Goal: Task Accomplishment & Management: Use online tool/utility

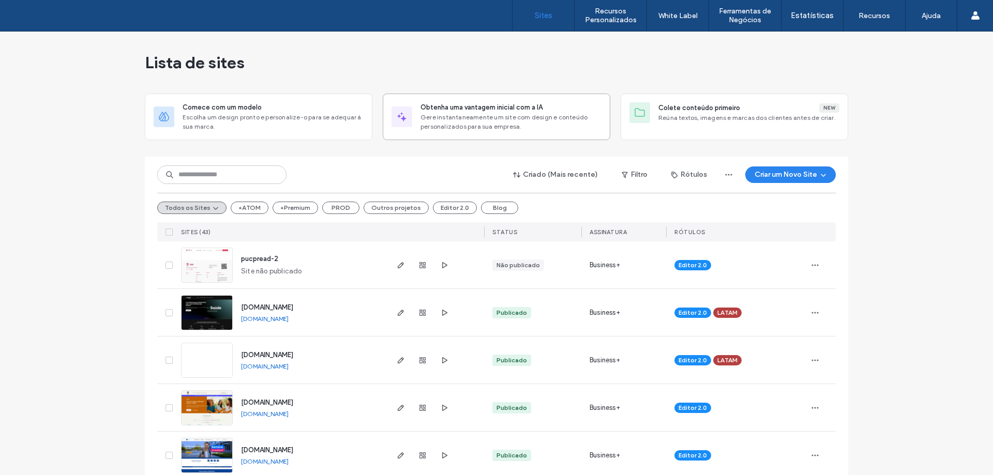
scroll to position [910, 0]
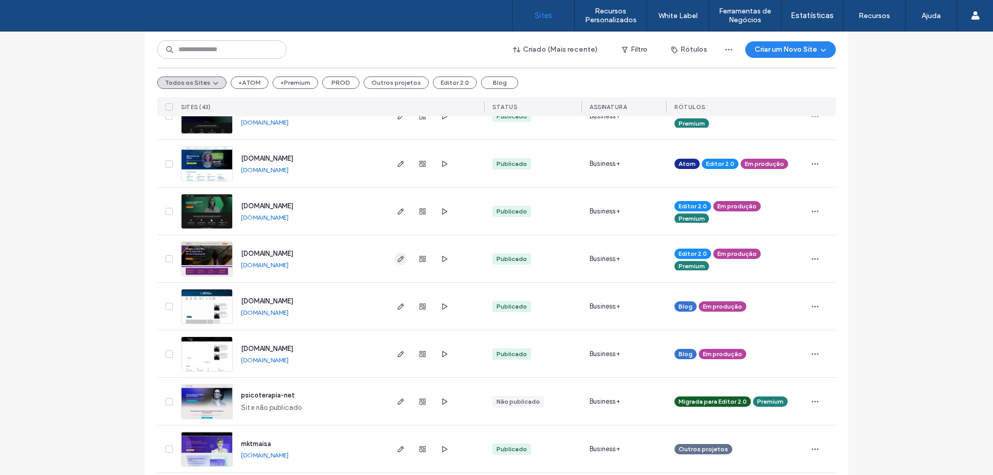
click at [398, 260] on use "button" at bounding box center [401, 259] width 6 height 6
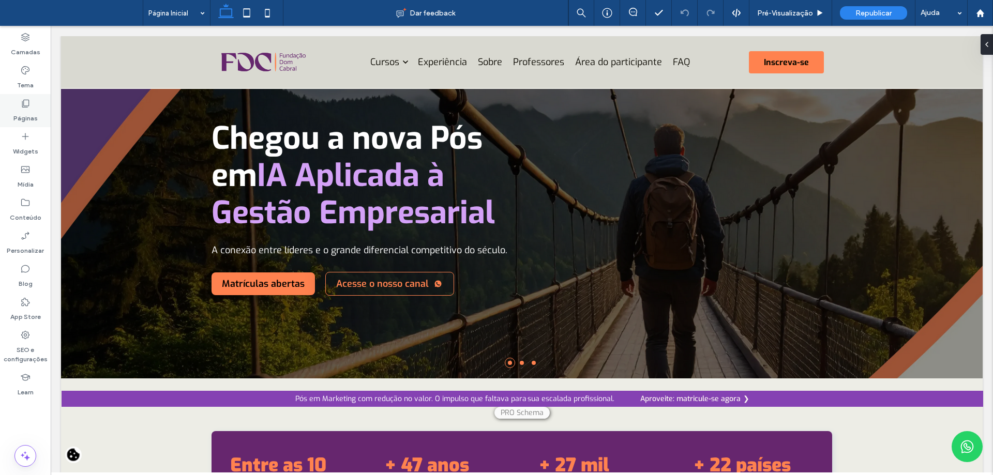
drag, startPoint x: 33, startPoint y: 110, endPoint x: 18, endPoint y: 102, distance: 17.4
click at [33, 110] on label "Páginas" at bounding box center [25, 116] width 24 height 14
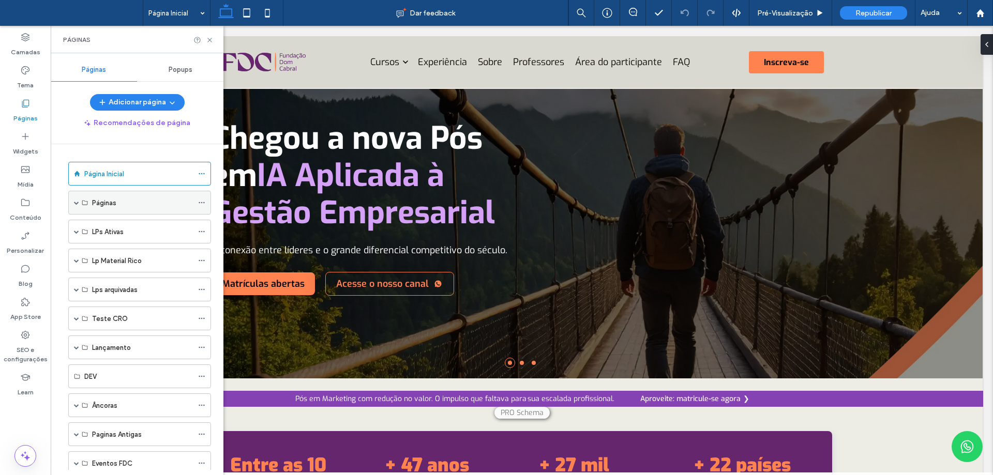
click at [77, 203] on span at bounding box center [76, 202] width 5 height 5
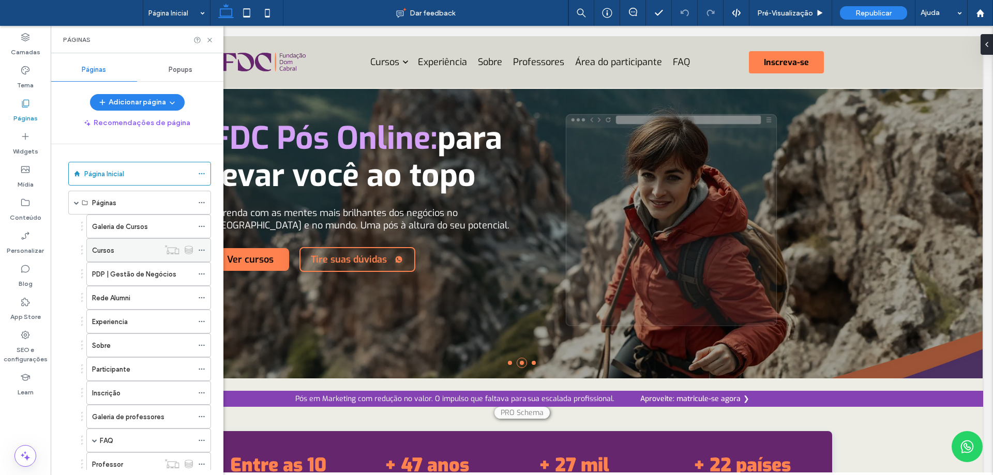
click at [138, 254] on div "Cursos" at bounding box center [125, 250] width 67 height 11
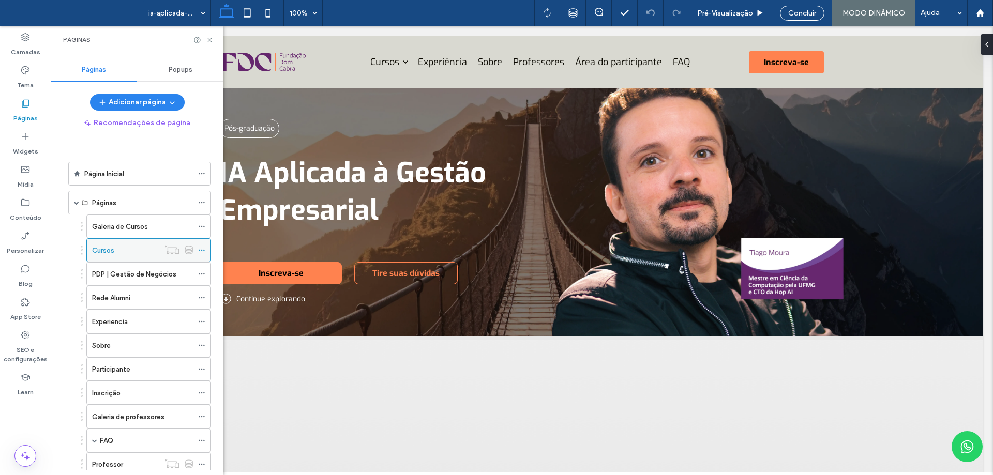
click at [201, 252] on icon at bounding box center [201, 250] width 7 height 7
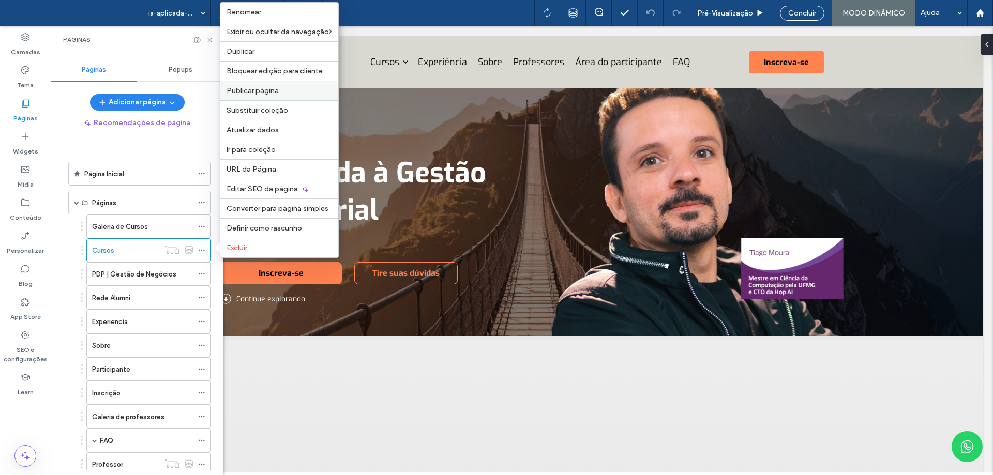
click at [286, 96] on div "Publicar página" at bounding box center [279, 91] width 118 height 20
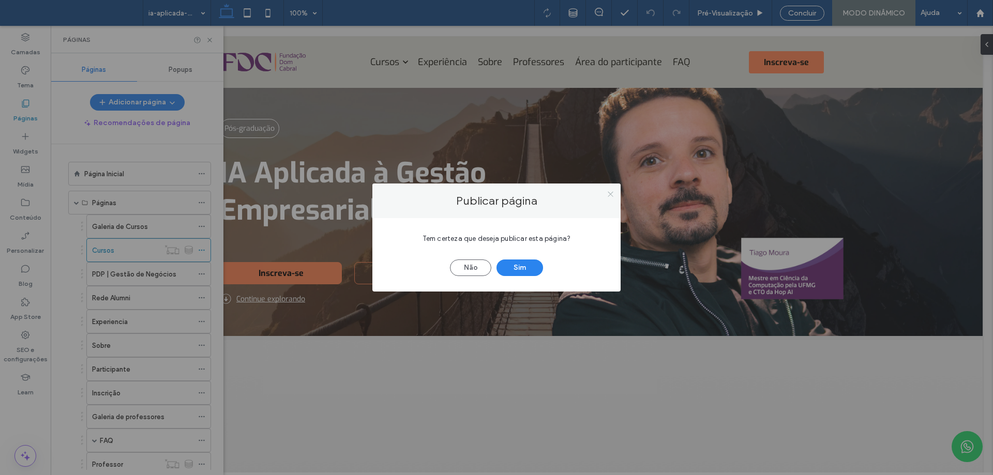
click at [611, 193] on use at bounding box center [610, 193] width 5 height 5
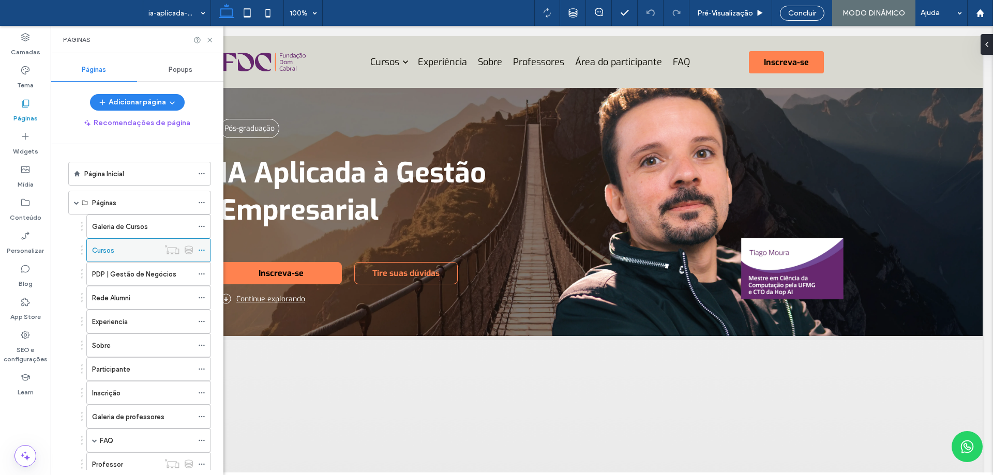
click at [204, 249] on icon at bounding box center [201, 250] width 7 height 7
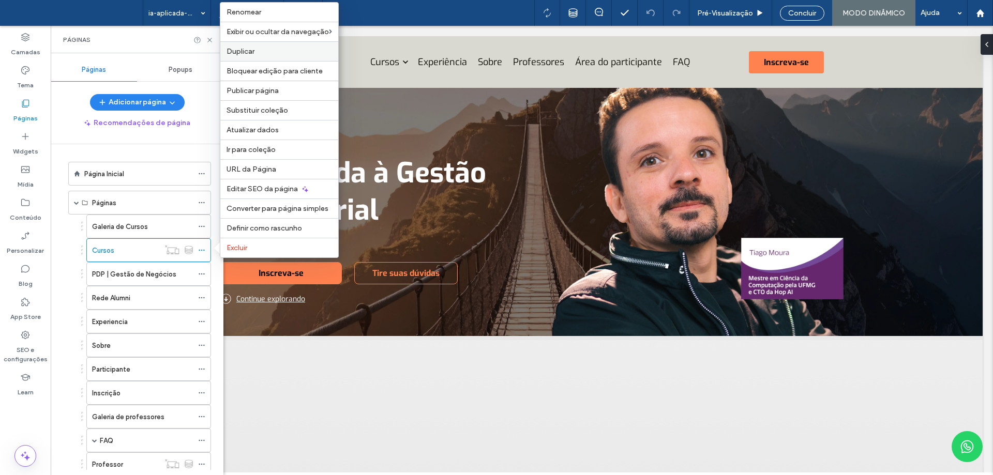
click at [290, 52] on label "Duplicar" at bounding box center [280, 51] width 106 height 9
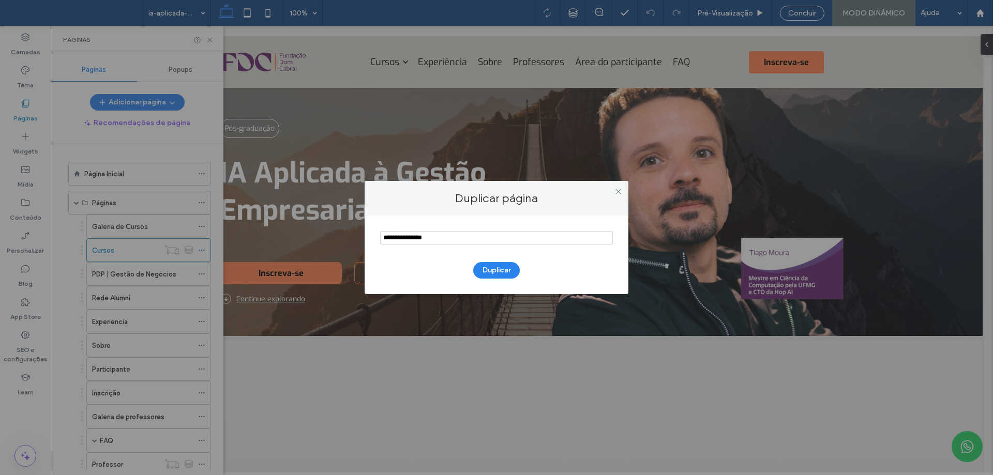
drag, startPoint x: 411, startPoint y: 243, endPoint x: 345, endPoint y: 232, distance: 67.1
click at [345, 232] on div "Duplicar página Duplicar" at bounding box center [496, 237] width 993 height 475
type input "**********"
click at [497, 273] on button "Duplicar" at bounding box center [496, 270] width 47 height 17
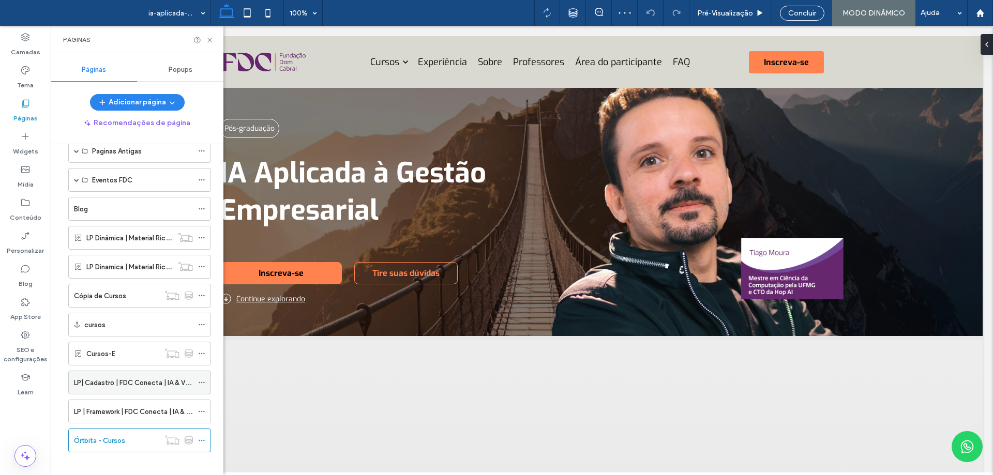
scroll to position [554, 0]
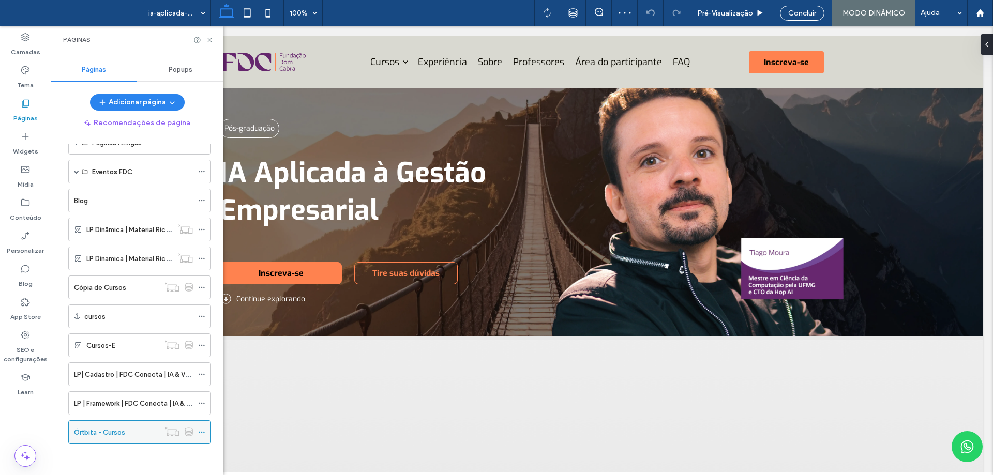
click at [203, 430] on icon at bounding box center [201, 432] width 7 height 7
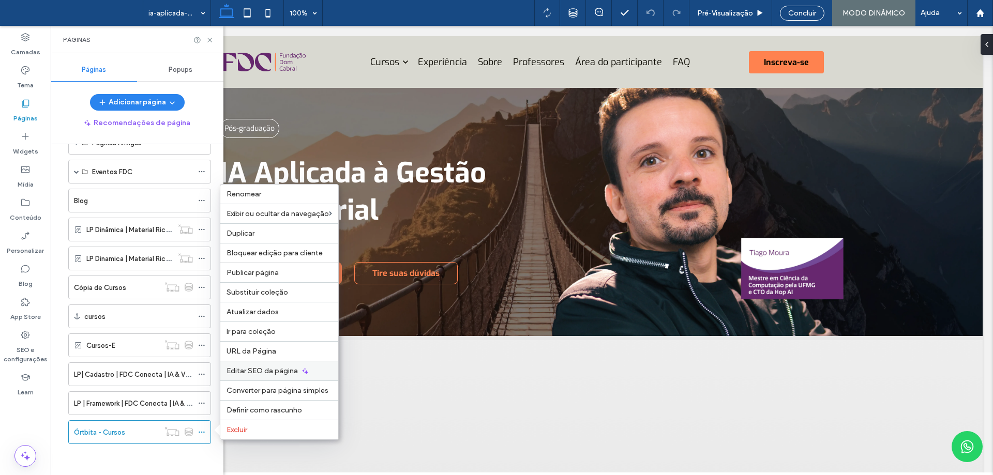
click at [266, 374] on span "Editar SEO da página" at bounding box center [262, 371] width 71 height 9
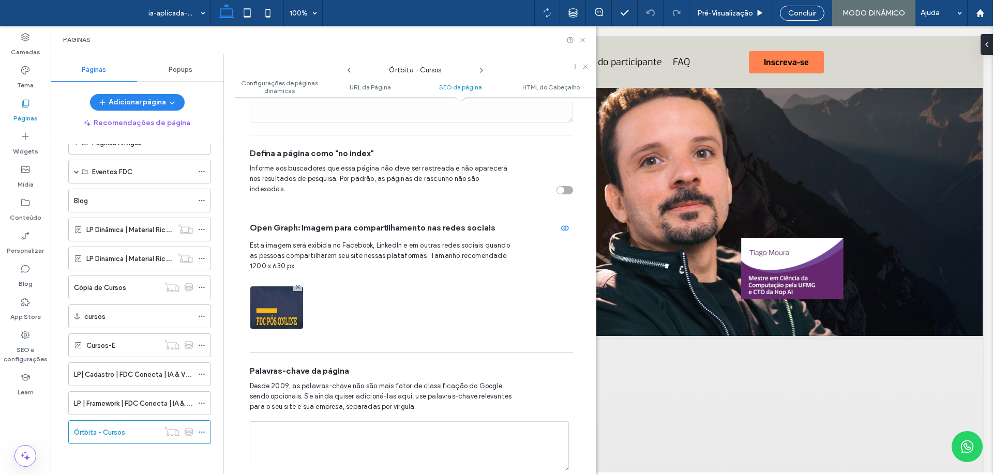
scroll to position [497, 0]
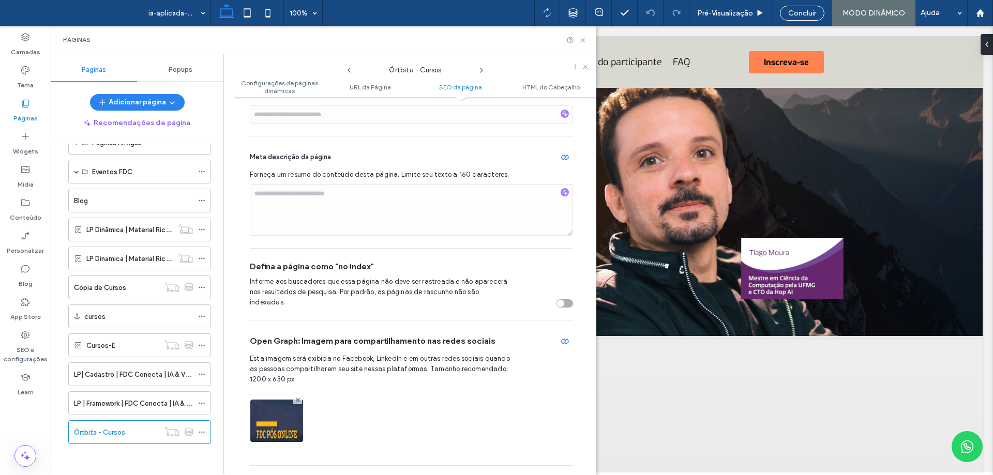
click at [560, 300] on div "toggle" at bounding box center [565, 304] width 17 height 8
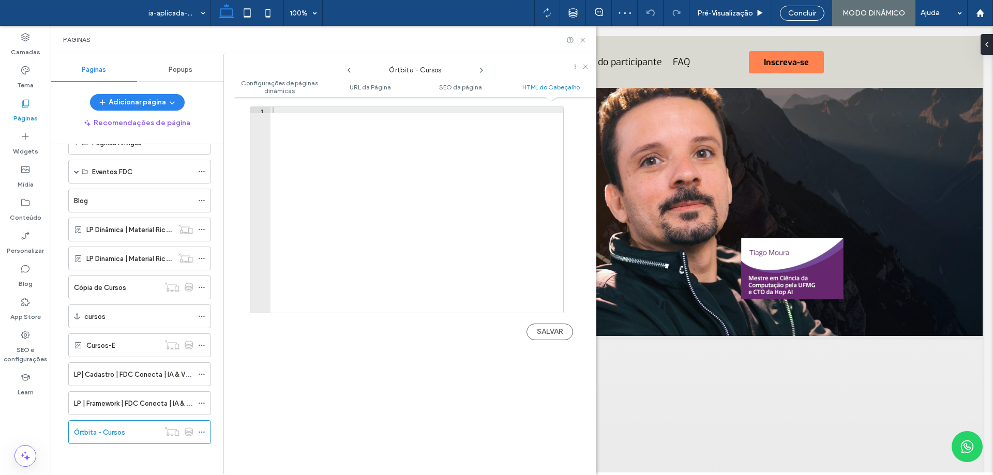
scroll to position [1146, 0]
click at [551, 256] on button "SALVAR" at bounding box center [550, 258] width 47 height 17
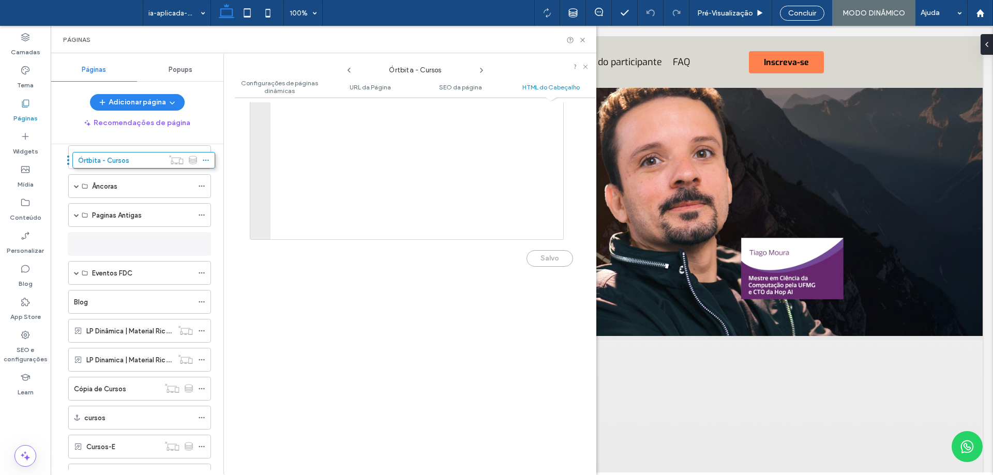
scroll to position [471, 0]
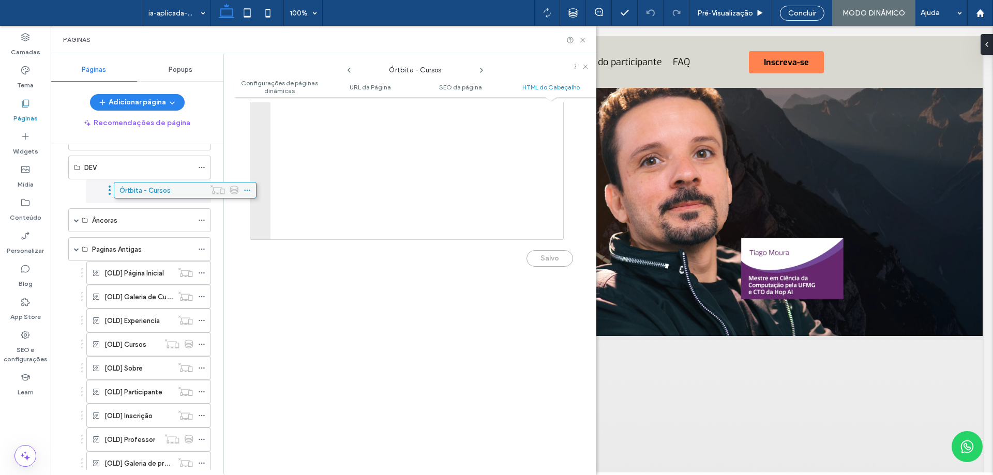
drag, startPoint x: 116, startPoint y: 289, endPoint x: 166, endPoint y: 198, distance: 103.7
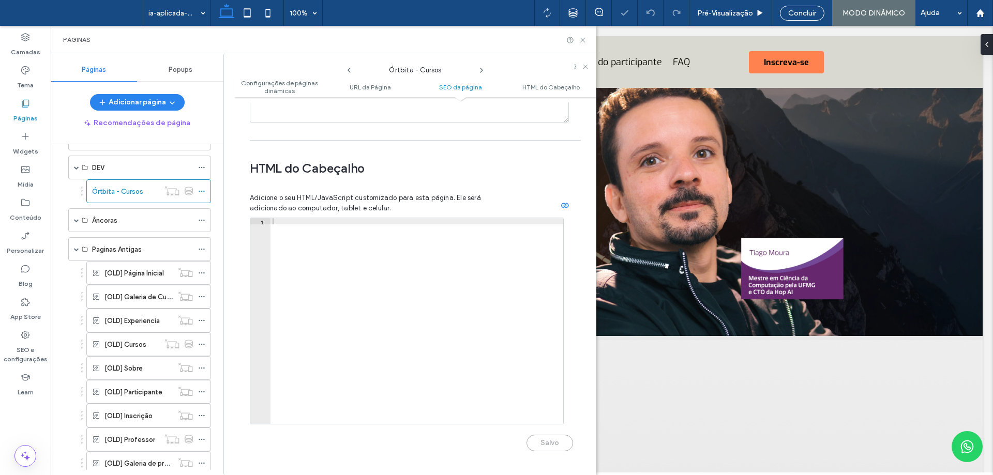
scroll to position [887, 0]
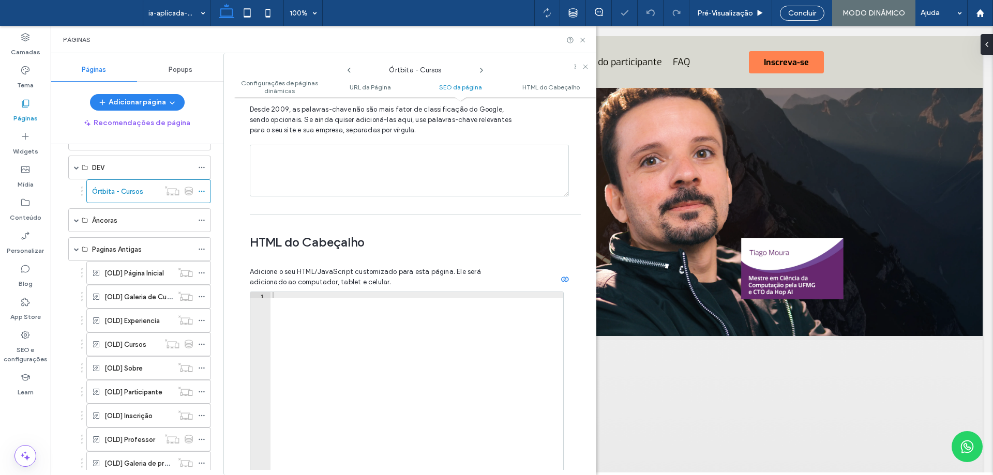
click at [149, 193] on div "Órtbita - Cursos" at bounding box center [125, 191] width 67 height 11
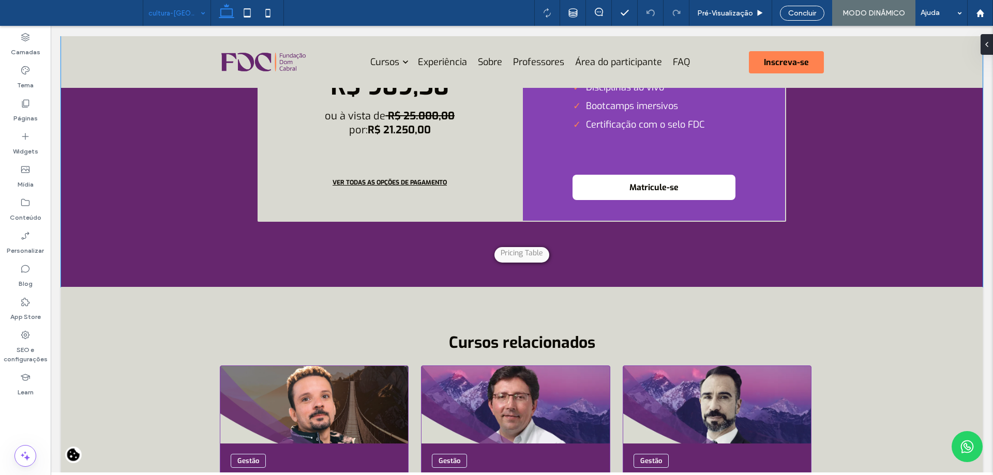
scroll to position [3414, 0]
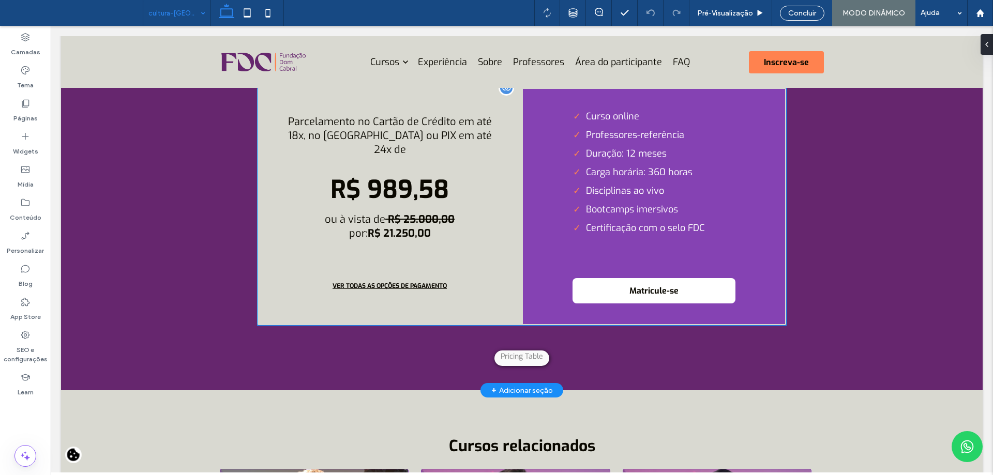
click at [533, 203] on div "Curso online Professores-referência Duração: 12 meses Carga horária: 360 horas …" at bounding box center [654, 206] width 264 height 237
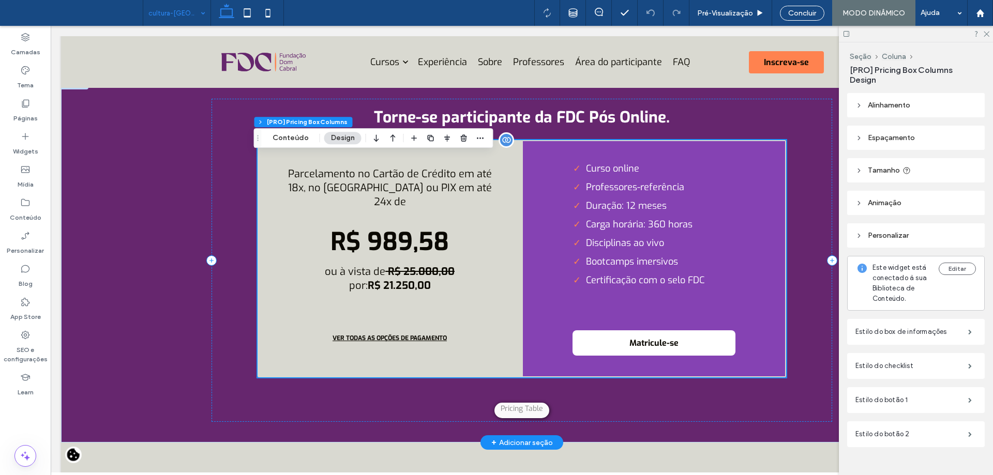
scroll to position [3363, 0]
click at [667, 420] on div "**********" at bounding box center [522, 259] width 621 height 323
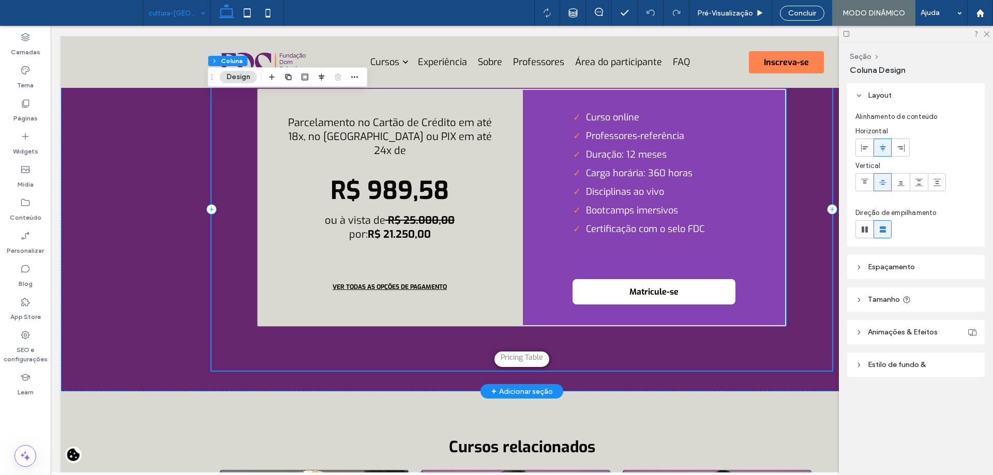
scroll to position [3414, 0]
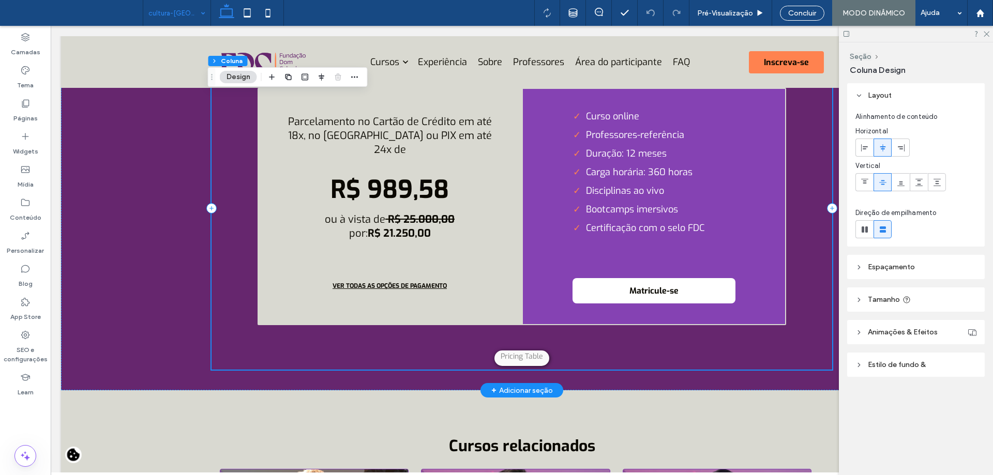
click at [595, 365] on div "**********" at bounding box center [522, 208] width 621 height 323
click at [360, 230] on p "ou à vista de R$ 25.000,00 por: R$ 21.250,00" at bounding box center [390, 227] width 210 height 28
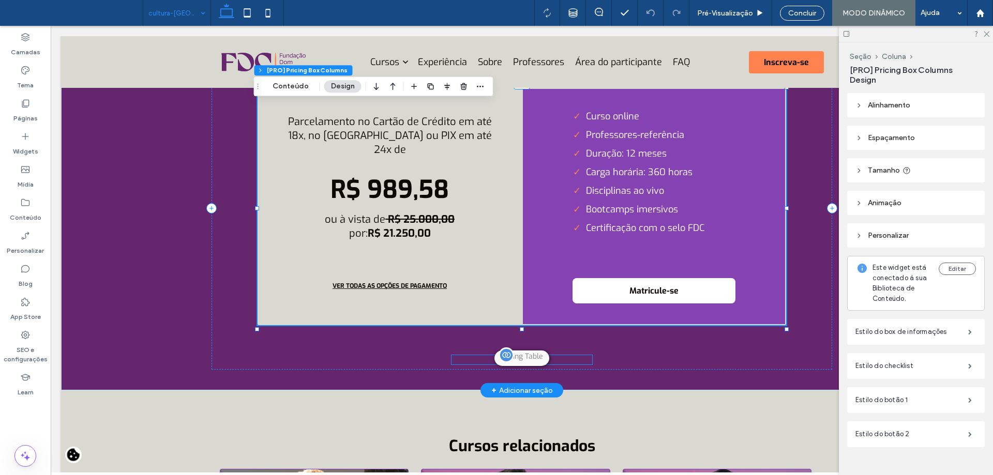
click at [517, 365] on div "Parcelamento no Cartão de Crédito em até 18x, no Boleto ou PIX em até 24x De:* …" at bounding box center [522, 359] width 141 height 9
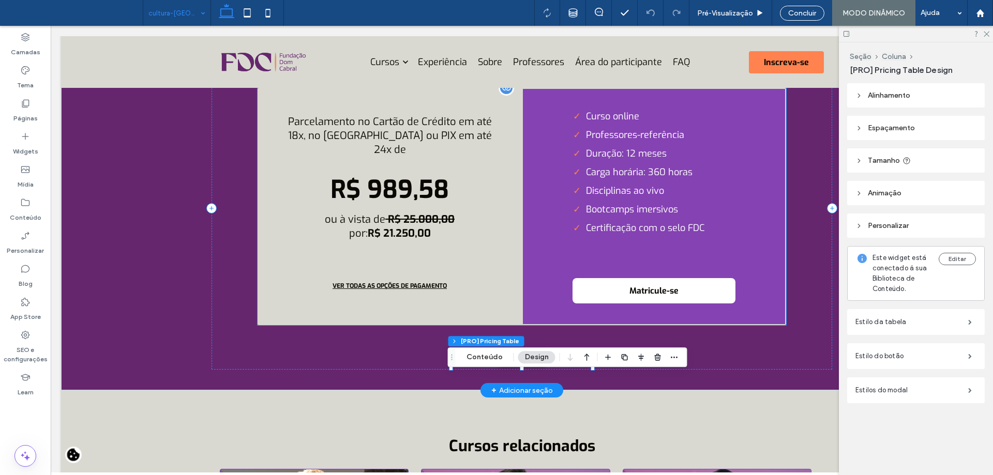
click at [387, 241] on b "R$ 21.250,00" at bounding box center [399, 234] width 63 height 14
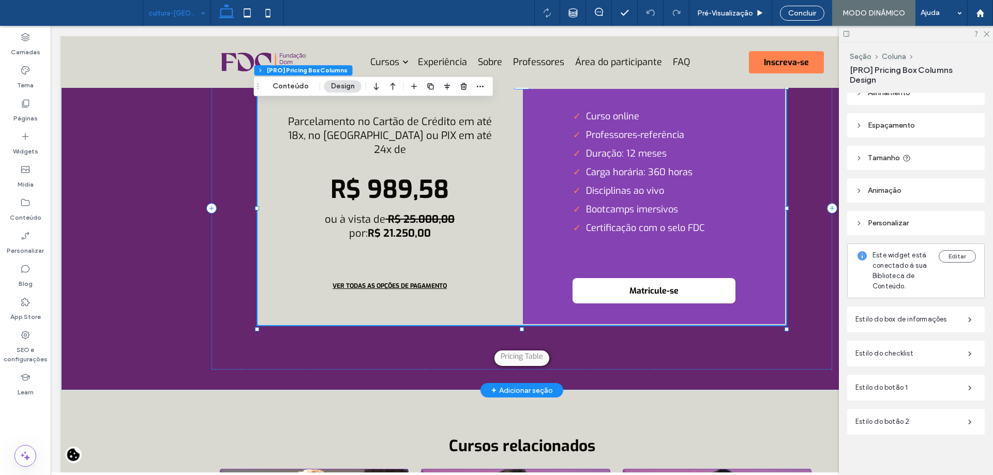
scroll to position [23, 0]
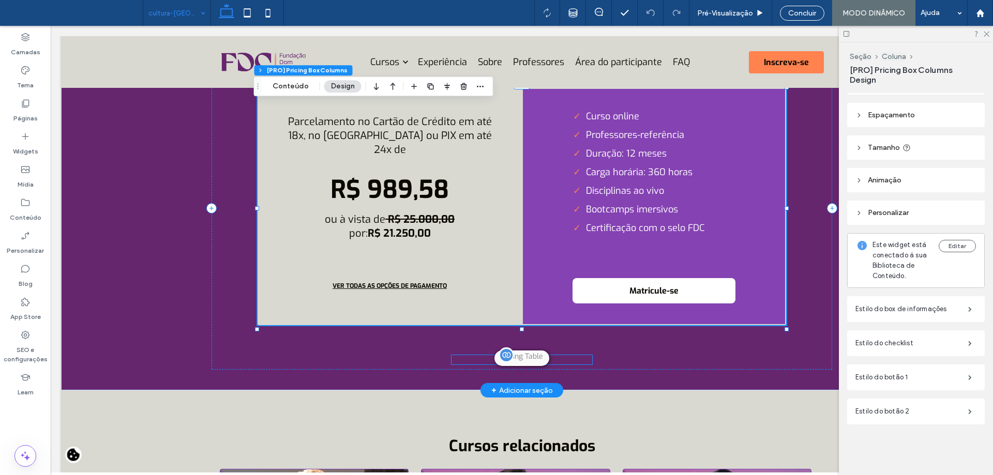
click at [509, 363] on div at bounding box center [507, 356] width 16 height 16
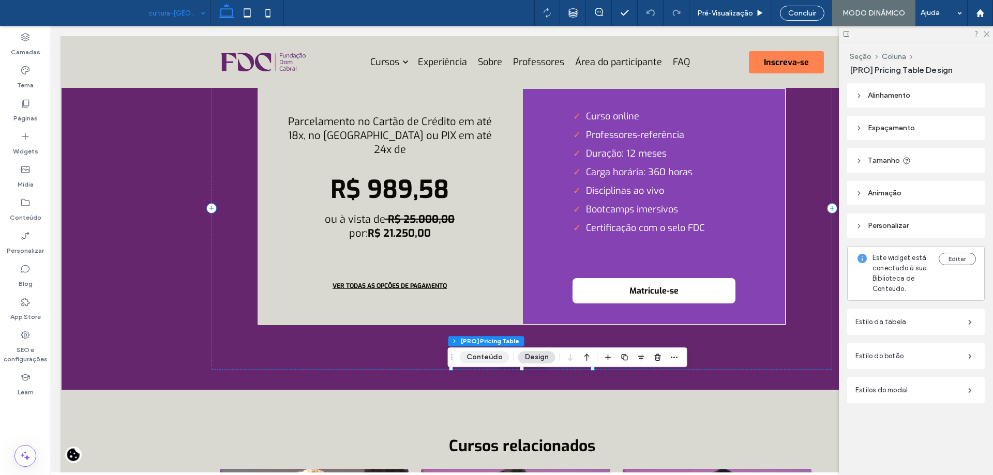
click at [493, 358] on button "Conteúdo" at bounding box center [485, 357] width 50 height 12
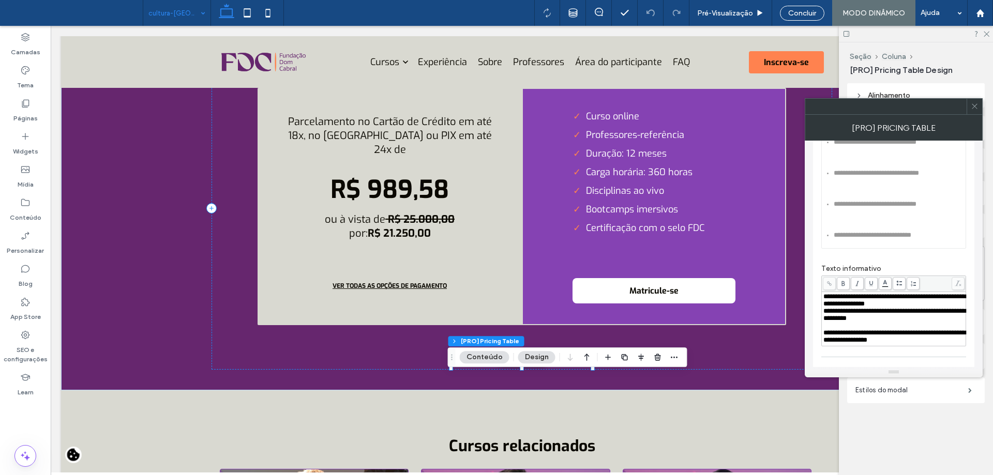
scroll to position [246, 0]
